Goal: Communication & Community: Answer question/provide support

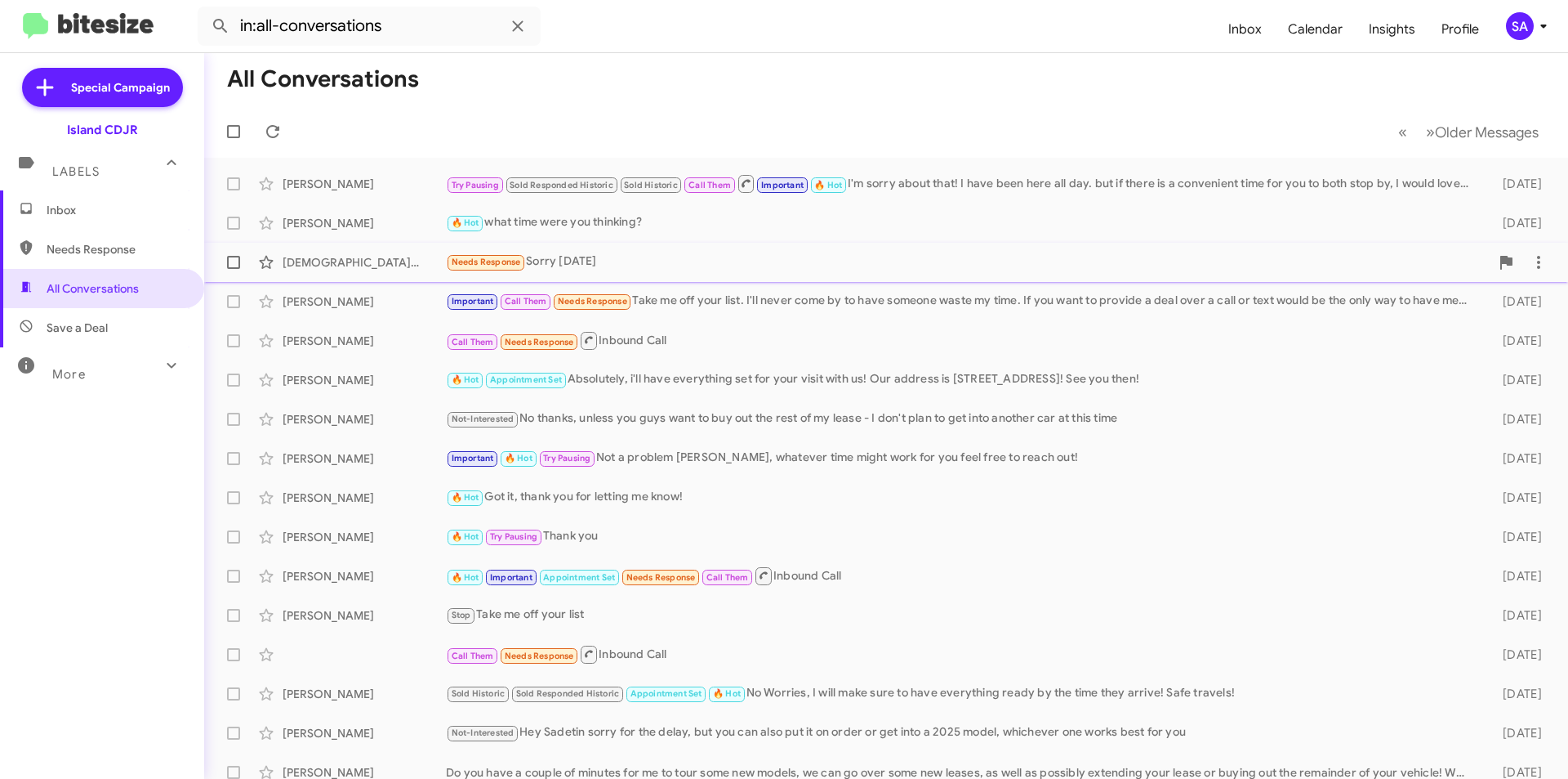
click at [710, 271] on div "Needs Response Sorry [DATE]" at bounding box center [968, 261] width 1044 height 19
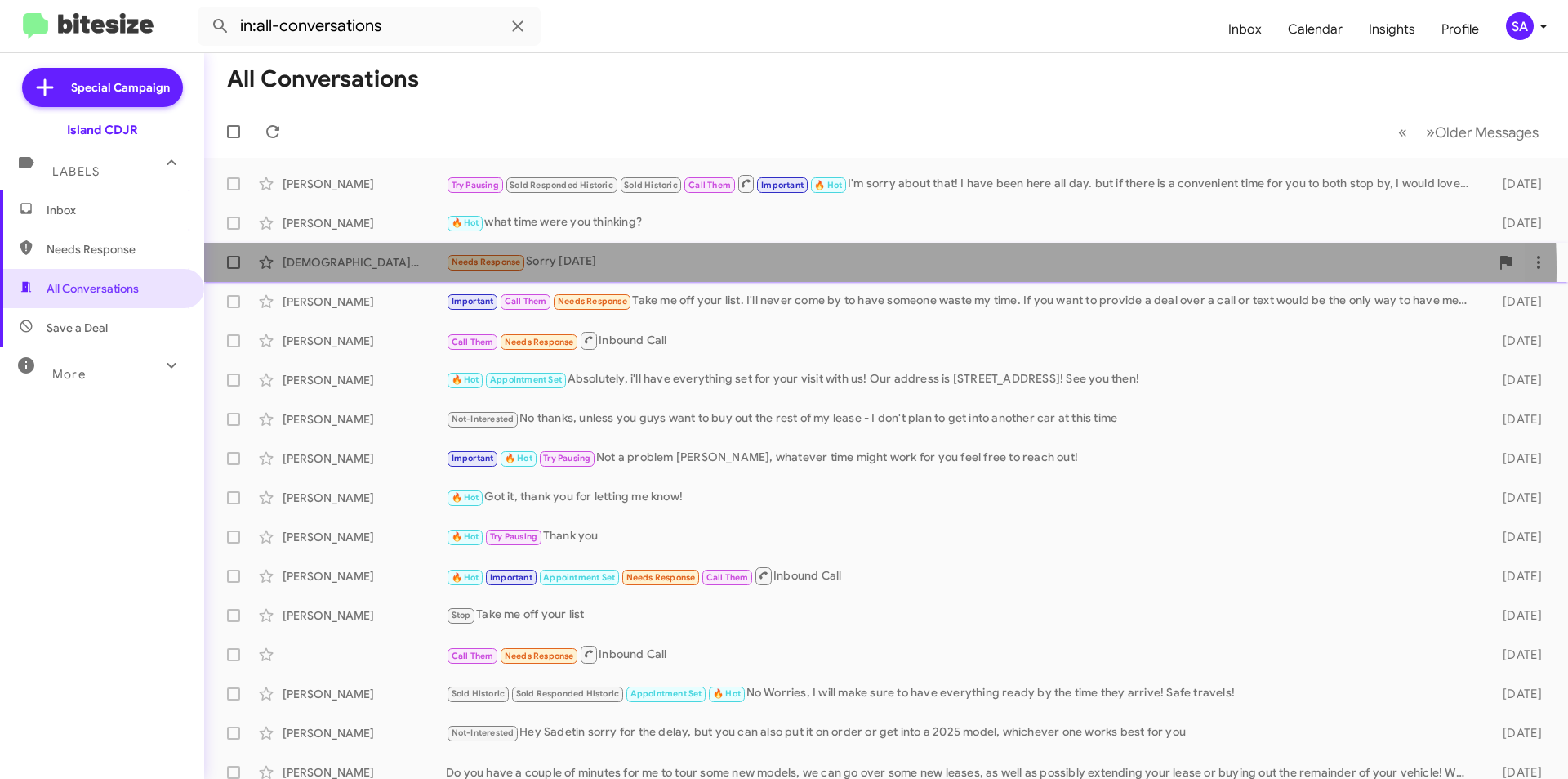
click at [710, 271] on div "Needs Response Sorry [DATE]" at bounding box center [968, 261] width 1044 height 19
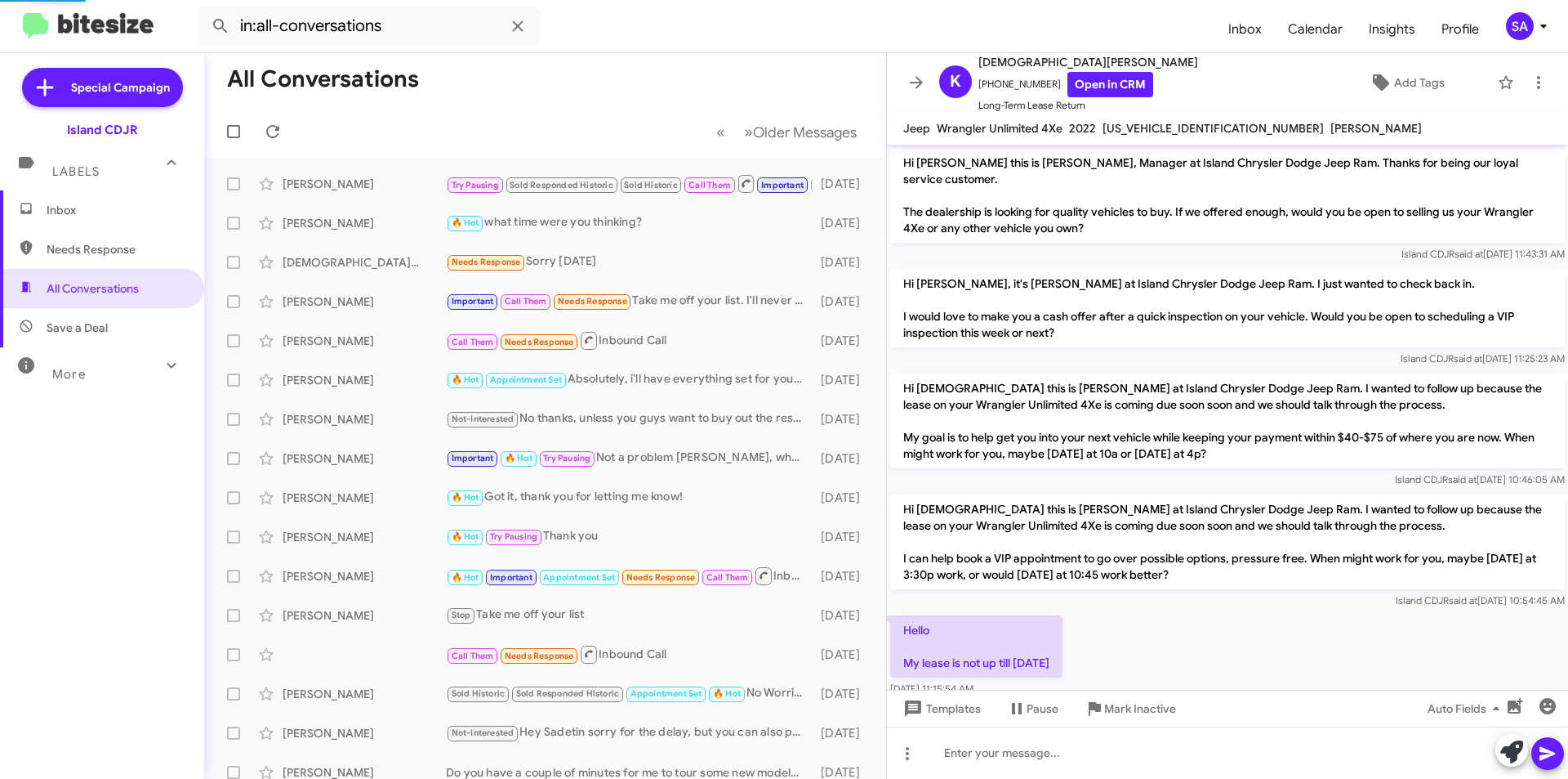
scroll to position [91, 0]
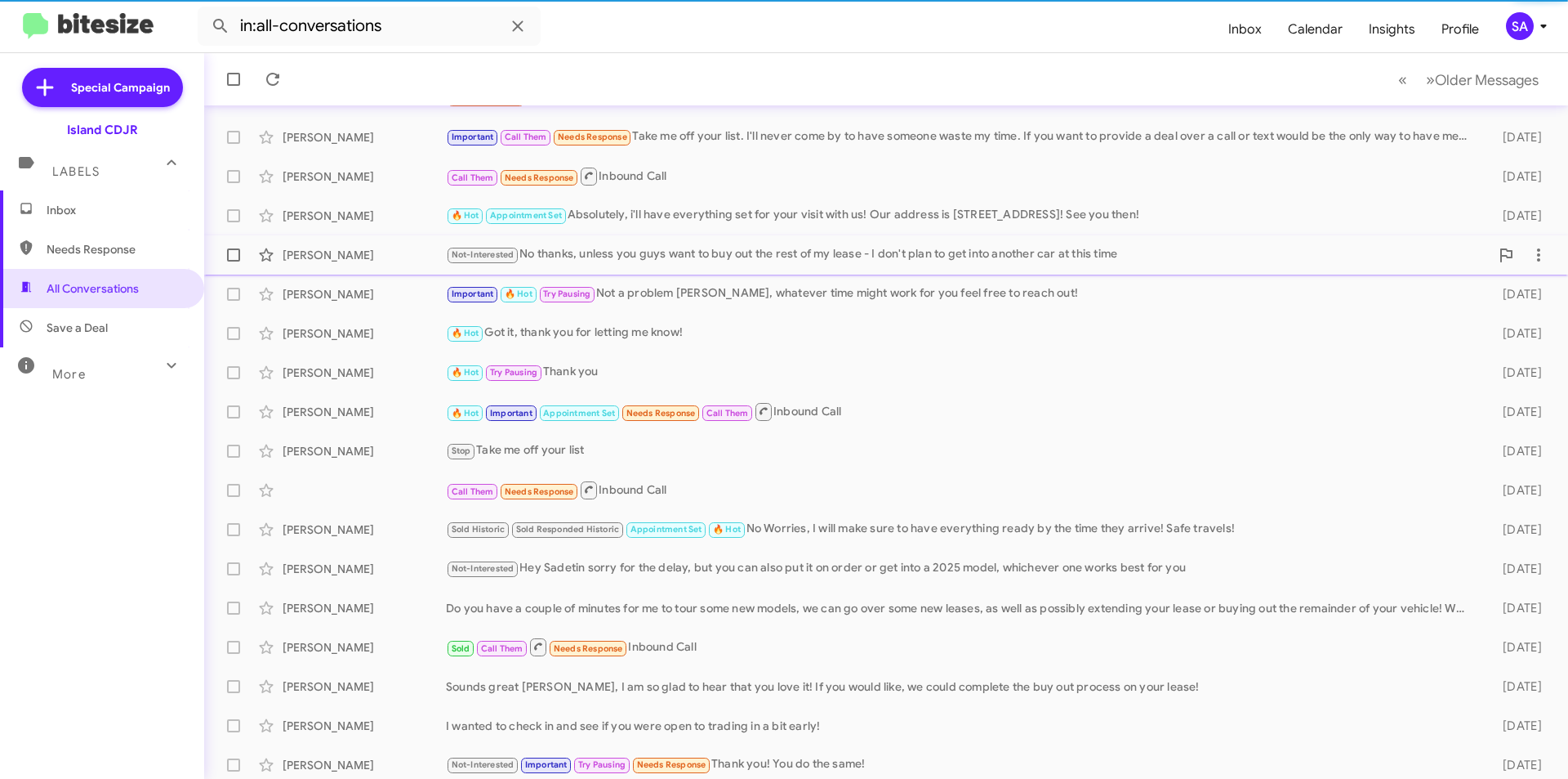
scroll to position [170, 0]
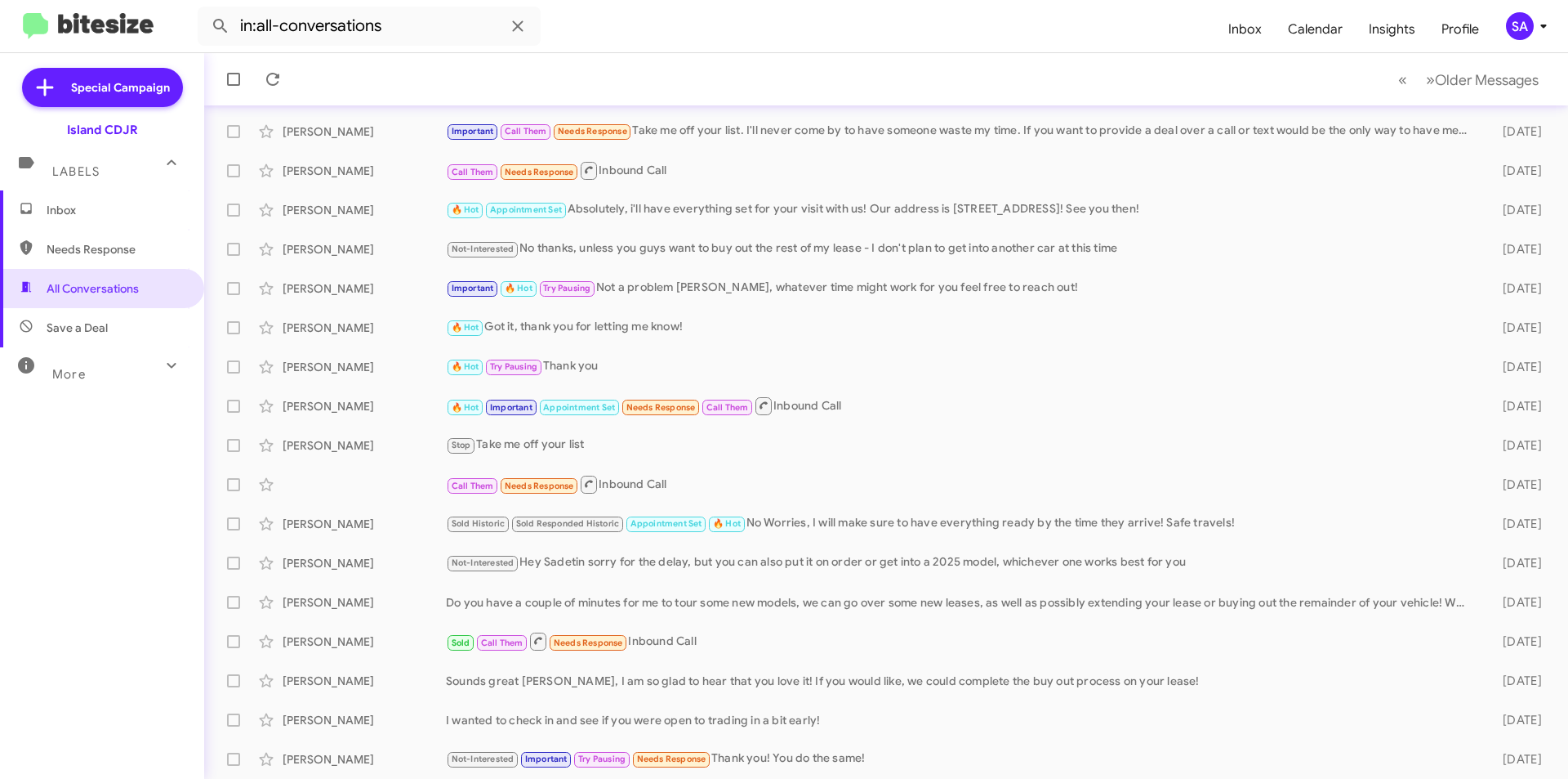
click at [719, 92] on mat-toolbar-row "« Previous » Next Older Messages" at bounding box center [886, 79] width 1364 height 52
click at [687, 85] on mat-toolbar-row "« Previous » Next Older Messages" at bounding box center [886, 79] width 1364 height 52
